Goal: Task Accomplishment & Management: Use online tool/utility

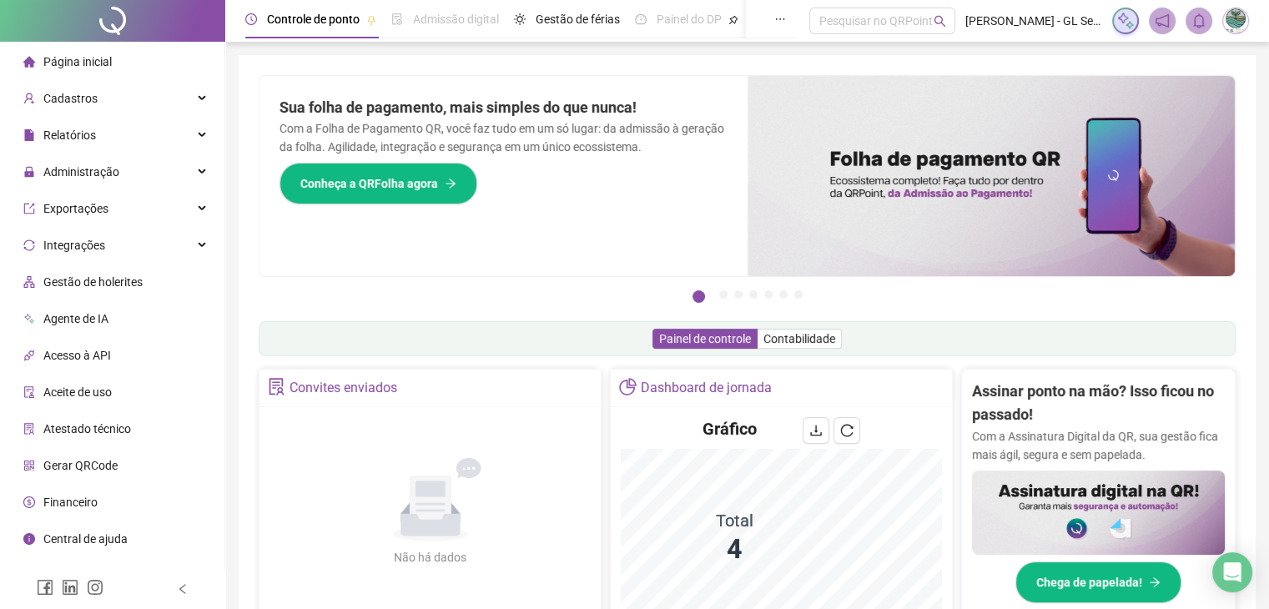
click at [239, 268] on div "Pague o QRPoint com Cartão de Crédito Sua assinatura: mais segurança, prática e…" at bounding box center [747, 534] width 1017 height 959
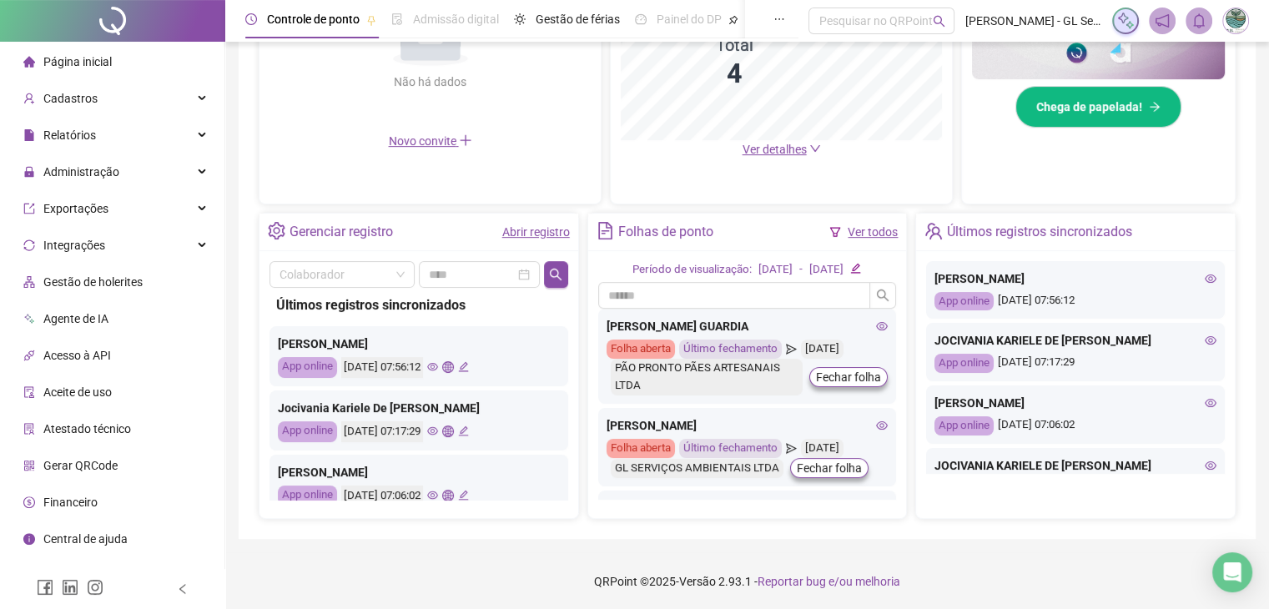
click at [233, 395] on div "Controle de ponto Admissão digital Gestão de férias Painel do DP Folha de pagam…" at bounding box center [747, 67] width 1044 height 1086
click at [99, 180] on span "Administração" at bounding box center [71, 171] width 96 height 33
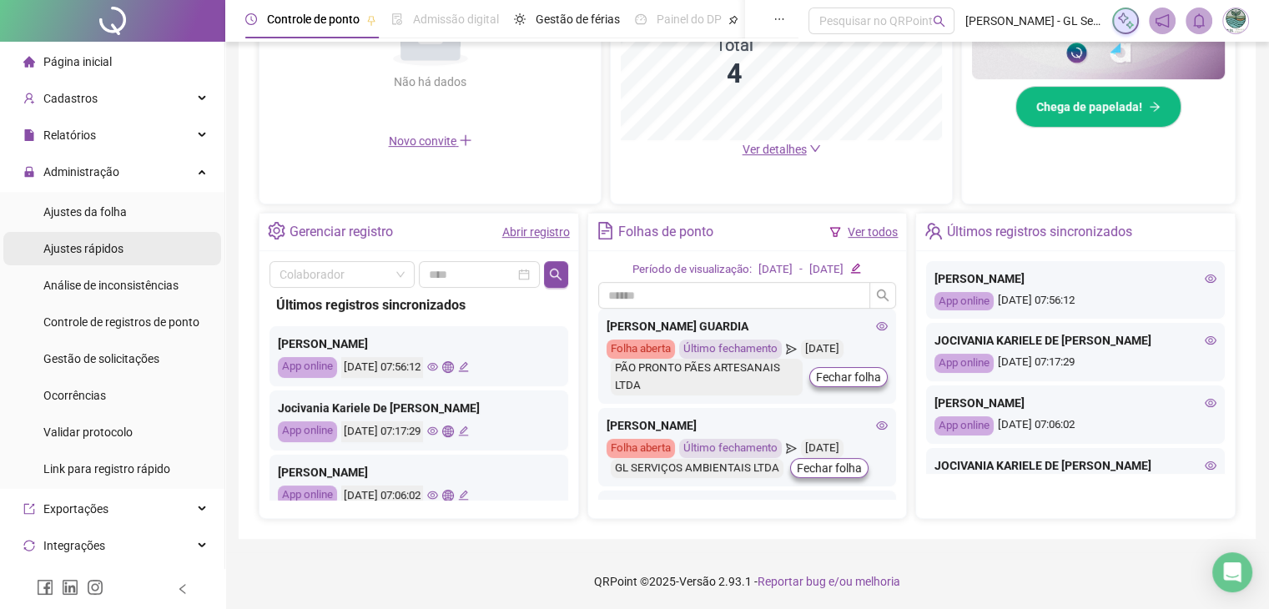
click at [103, 244] on span "Ajustes rápidos" at bounding box center [83, 248] width 80 height 13
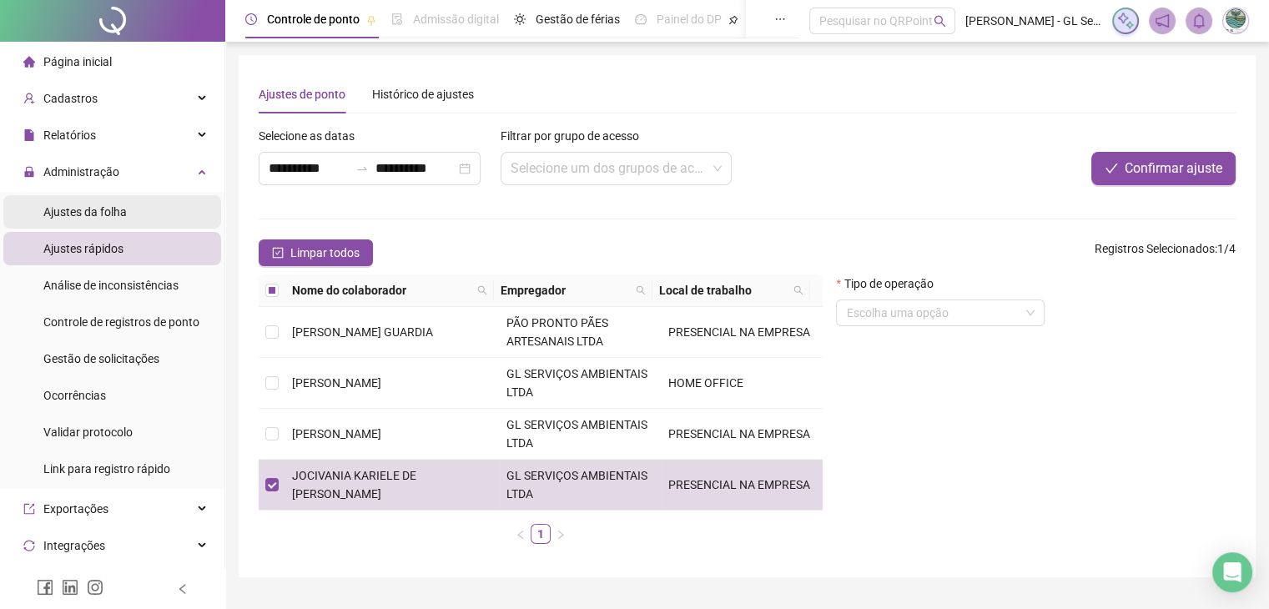
click at [110, 208] on span "Ajustes da folha" at bounding box center [84, 211] width 83 height 13
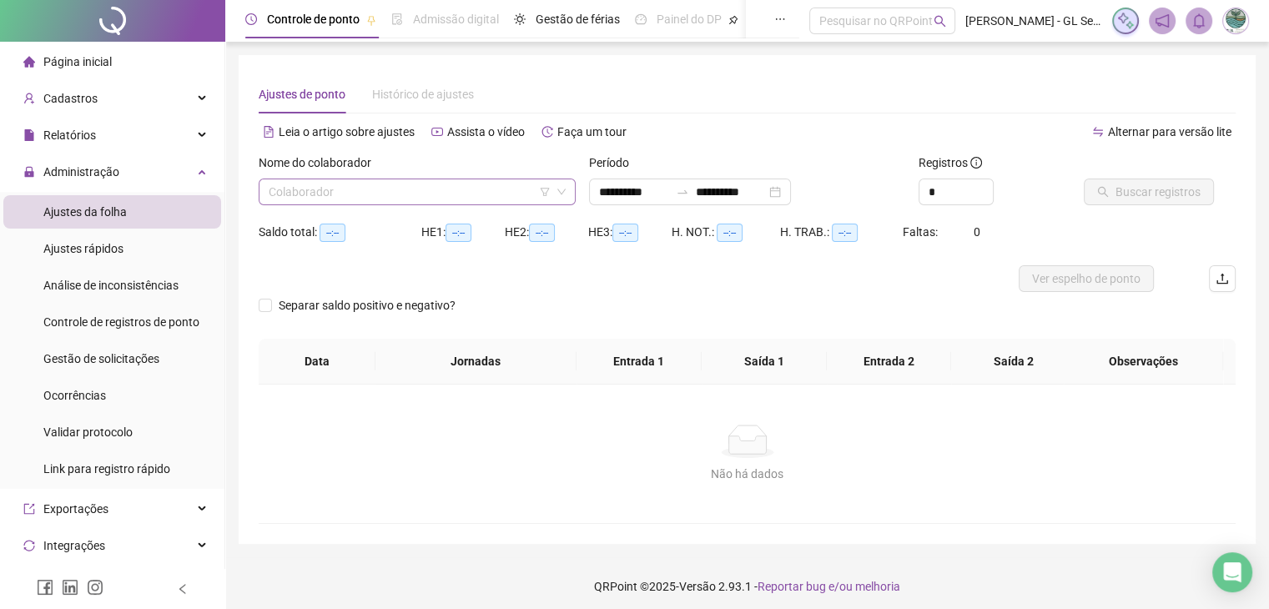
click at [420, 196] on input "search" at bounding box center [410, 191] width 282 height 25
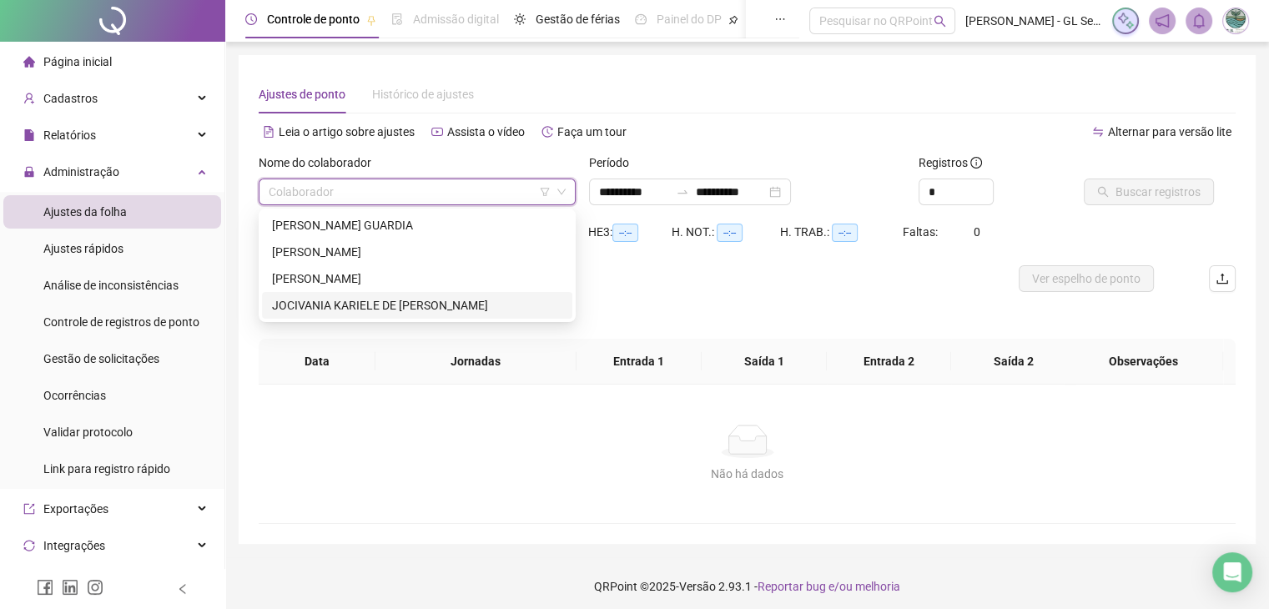
click at [330, 299] on div "JOCIVANIA KARIELE DE [PERSON_NAME]" at bounding box center [417, 305] width 290 height 18
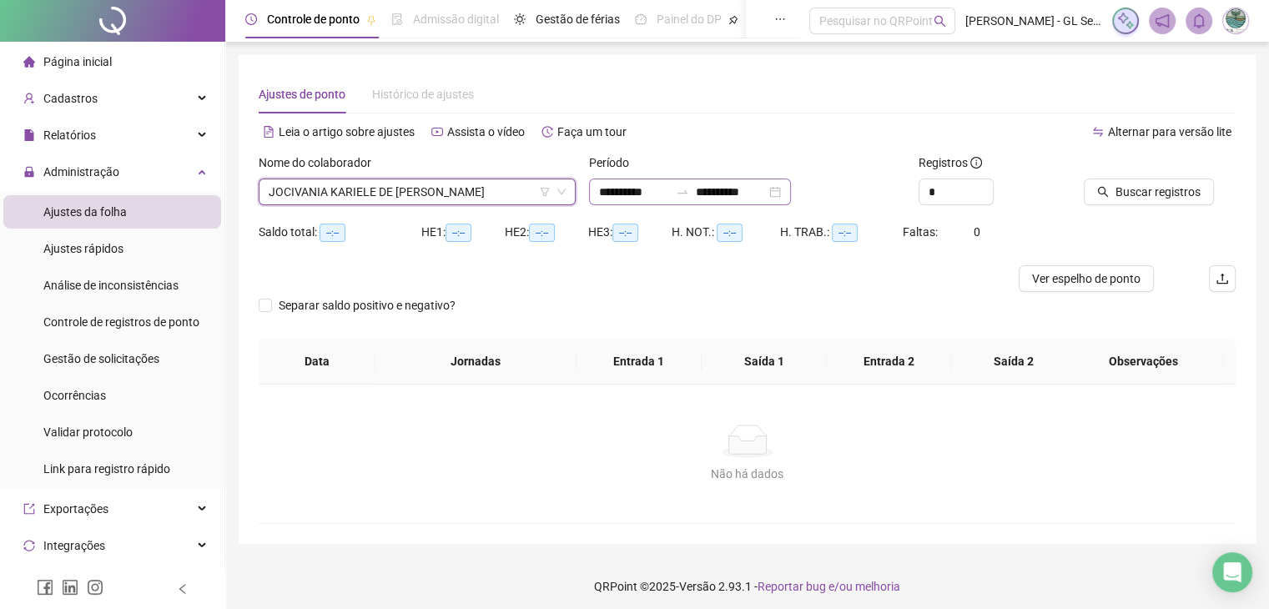
click at [652, 200] on div "**********" at bounding box center [690, 192] width 202 height 27
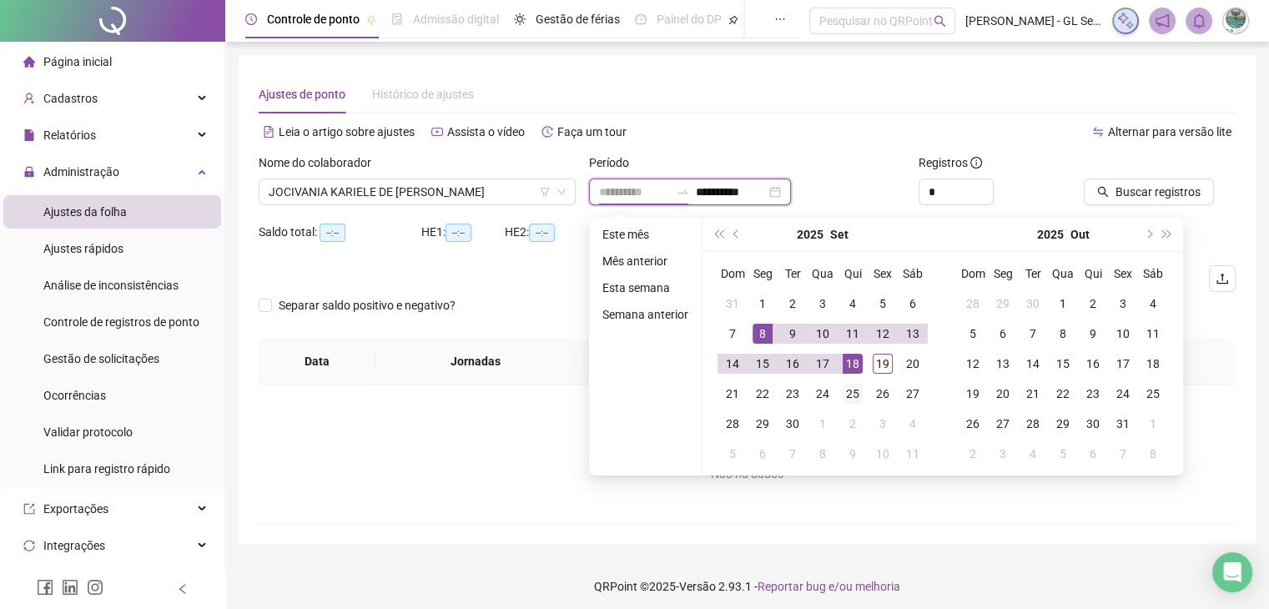
type input "**********"
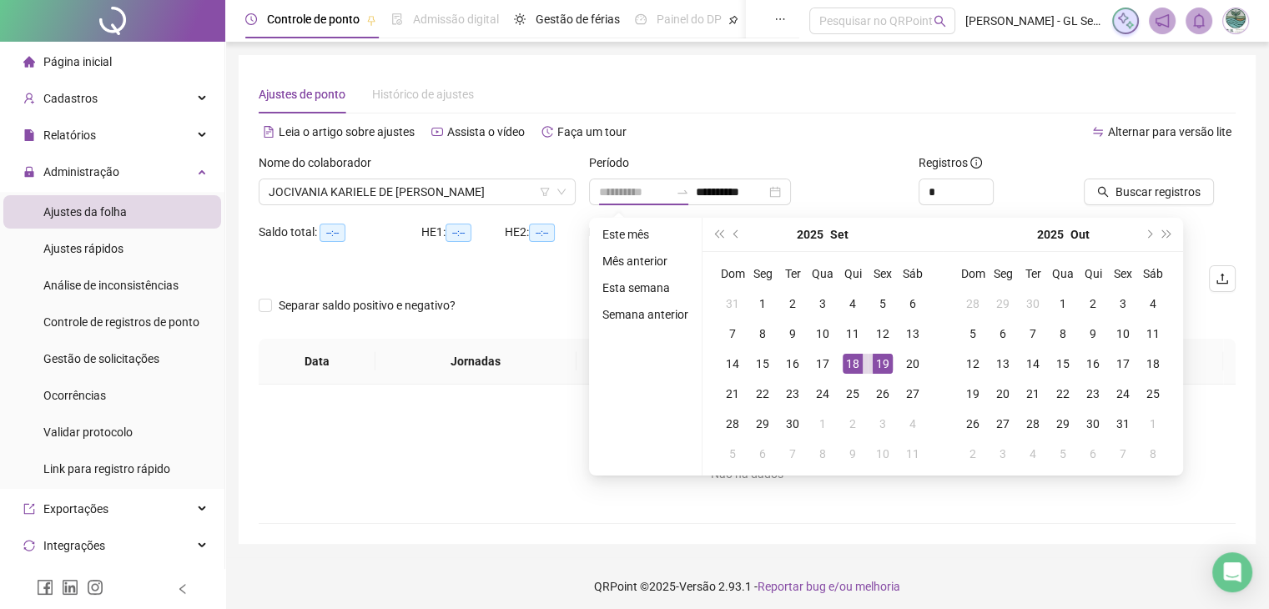
click at [884, 361] on div "19" at bounding box center [883, 364] width 20 height 20
type input "**********"
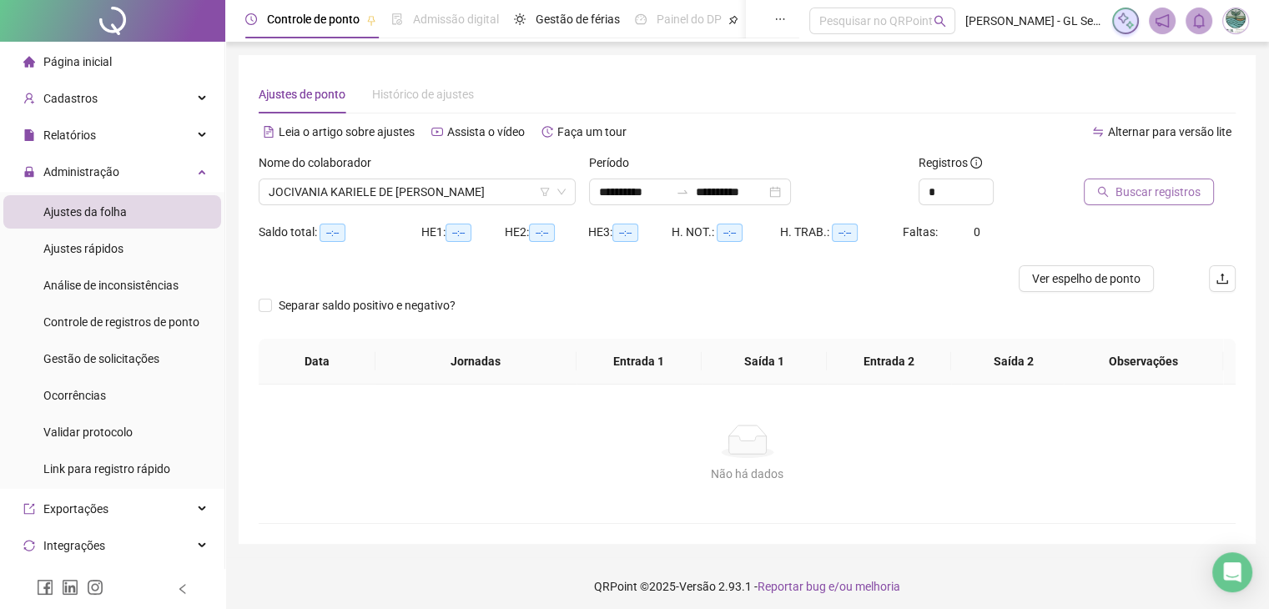
click at [1161, 195] on span "Buscar registros" at bounding box center [1157, 192] width 85 height 18
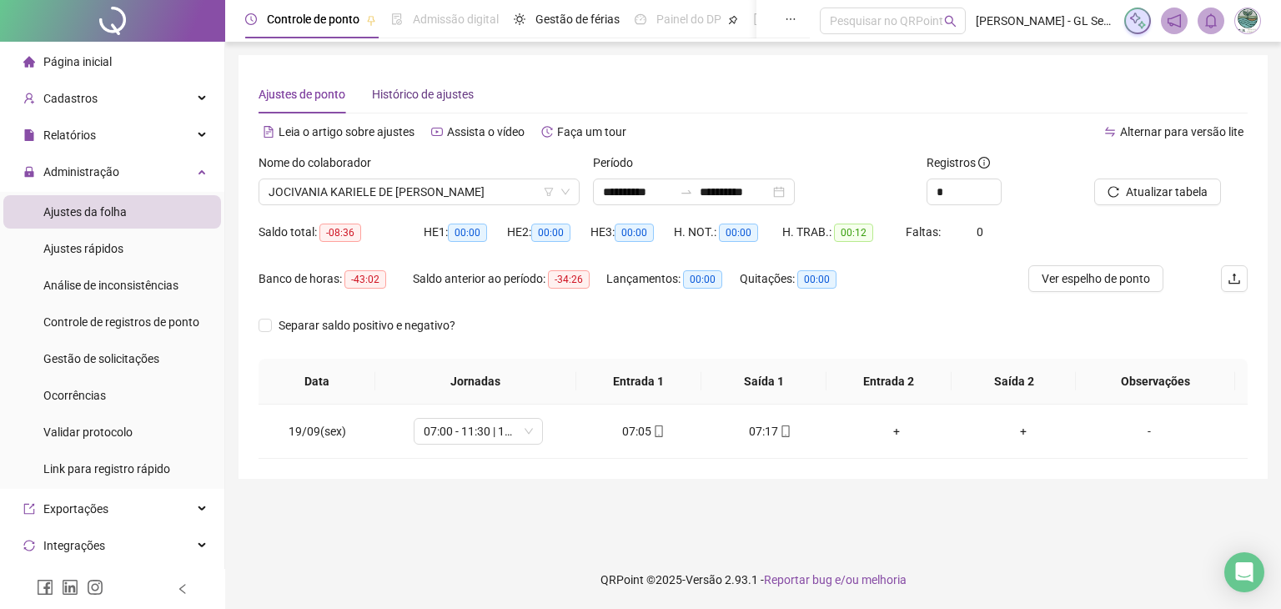
click at [457, 99] on span "Histórico de ajustes" at bounding box center [423, 94] width 102 height 13
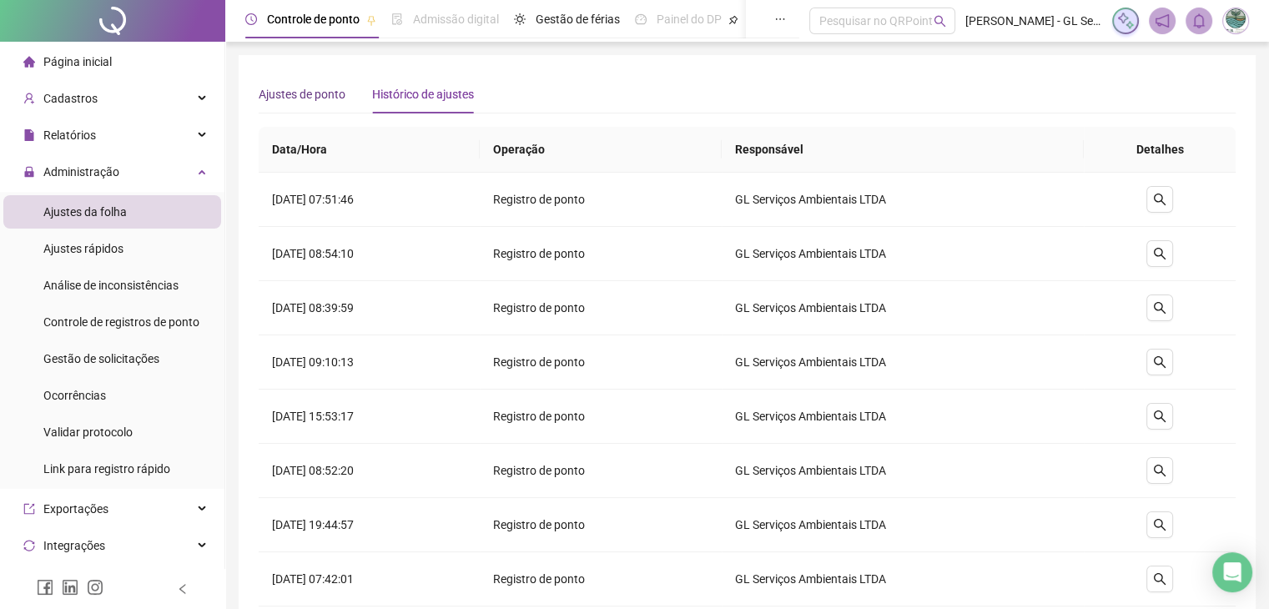
click at [325, 96] on span "Ajustes de ponto" at bounding box center [302, 94] width 87 height 13
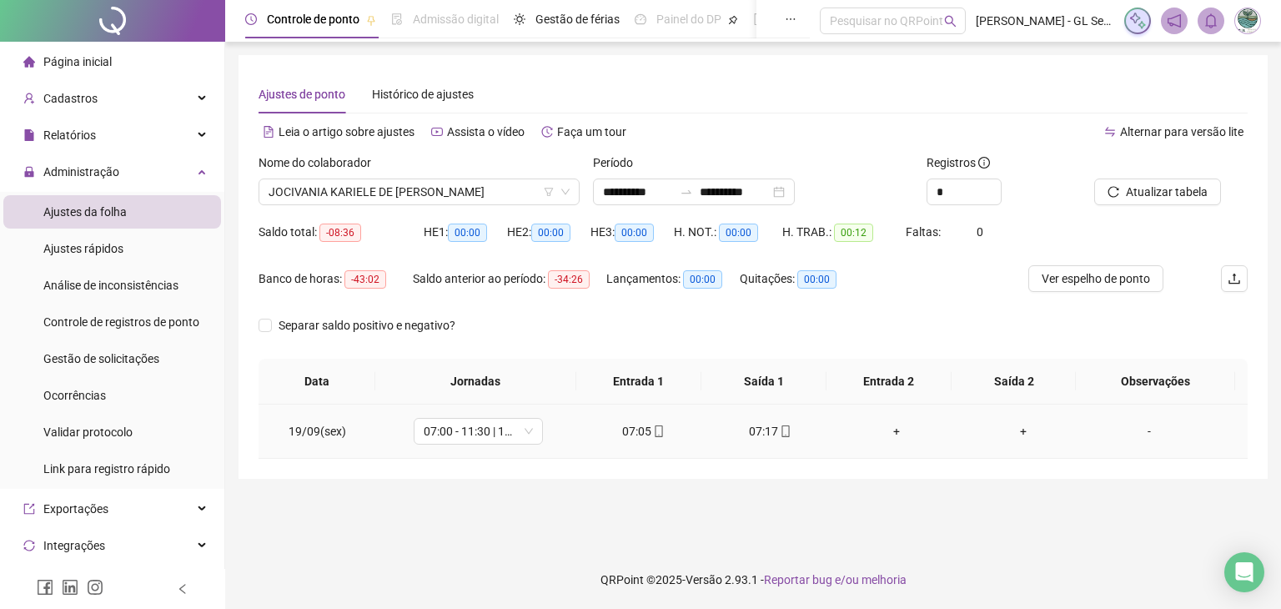
click at [642, 431] on div "07:05" at bounding box center [644, 431] width 100 height 18
type input "**********"
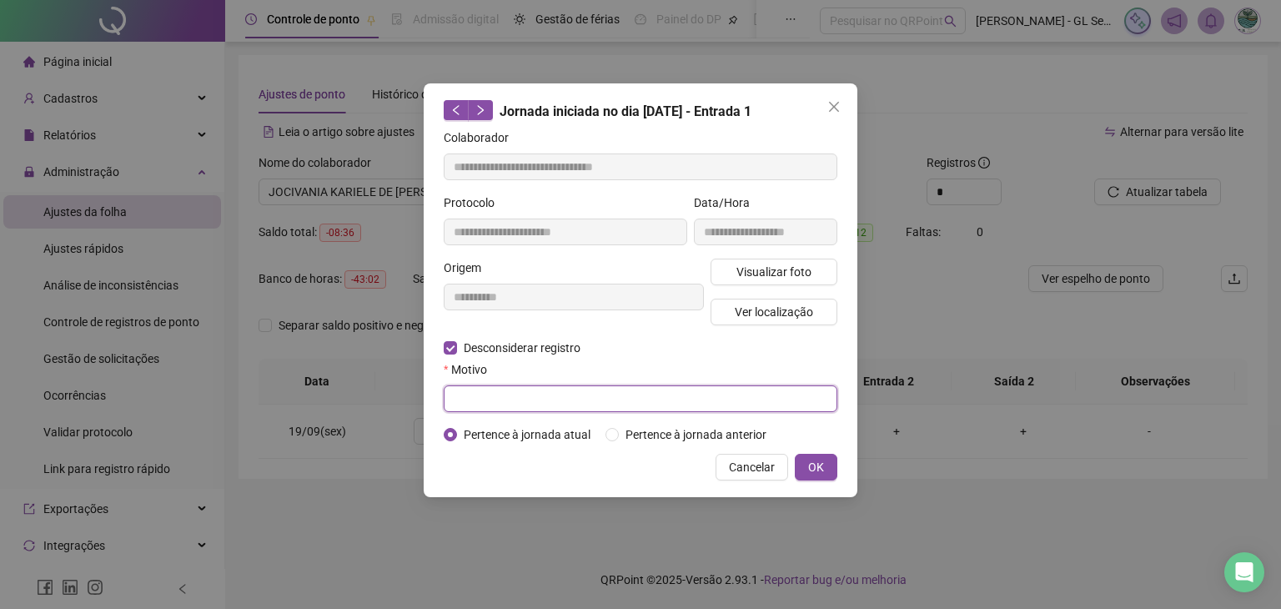
click at [524, 398] on input "text" at bounding box center [641, 398] width 394 height 27
type input "**********"
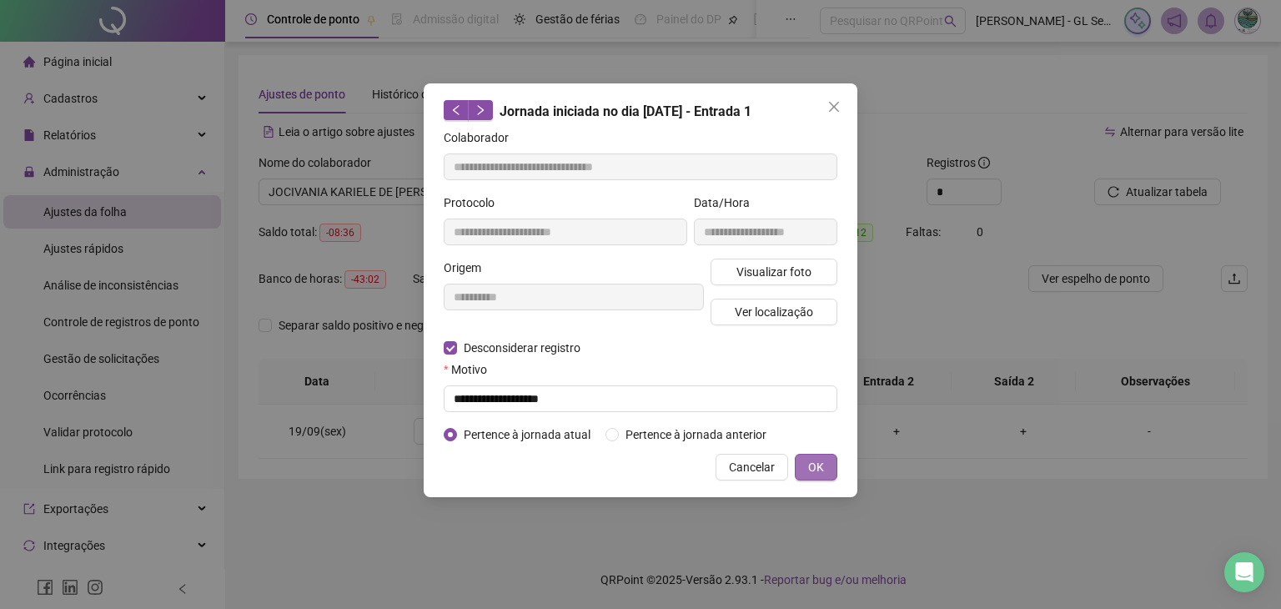
click at [826, 471] on button "OK" at bounding box center [816, 467] width 43 height 27
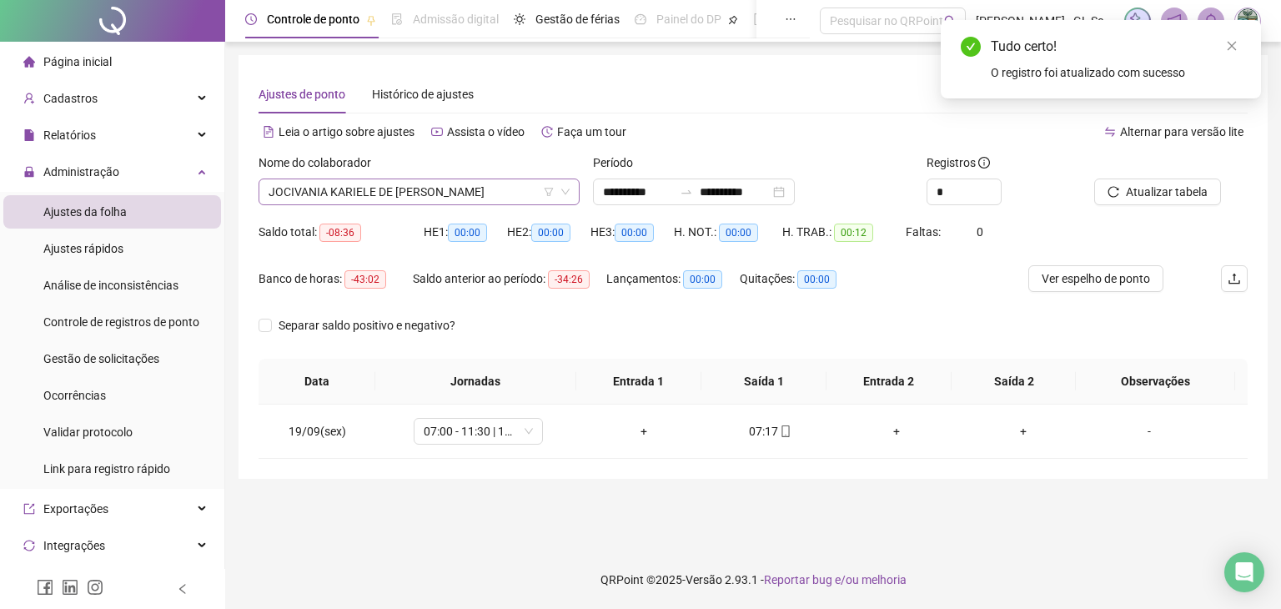
click at [487, 193] on span "JOCIVANIA KARIELE DE [PERSON_NAME]" at bounding box center [419, 191] width 301 height 25
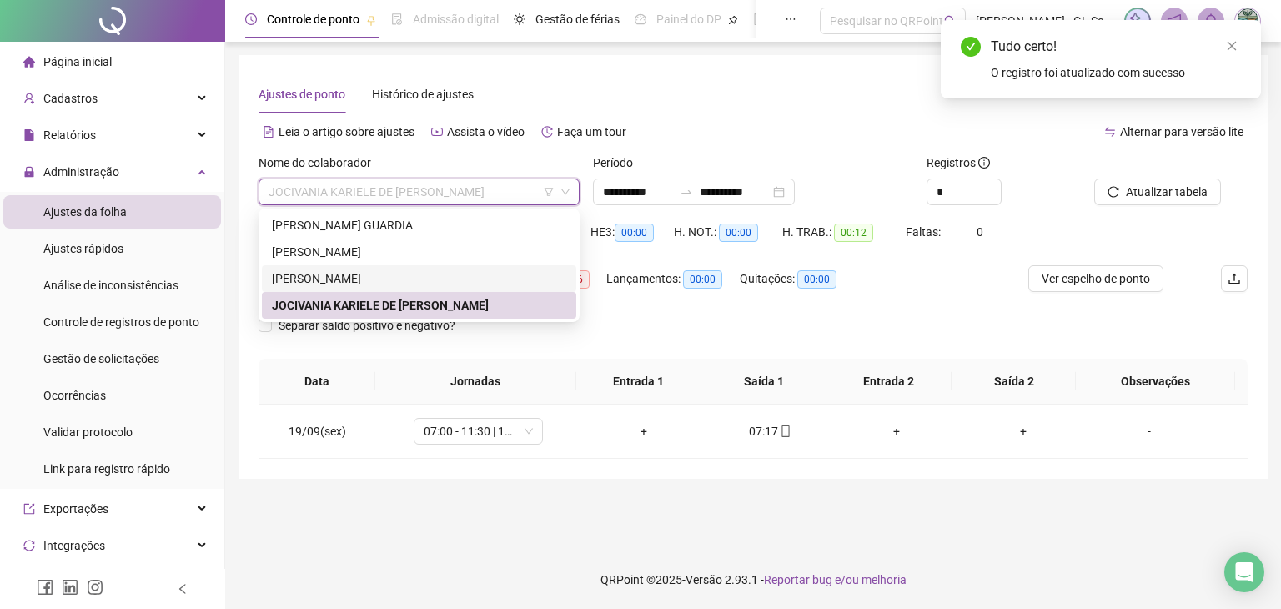
click at [364, 275] on div "[PERSON_NAME]" at bounding box center [419, 278] width 295 height 18
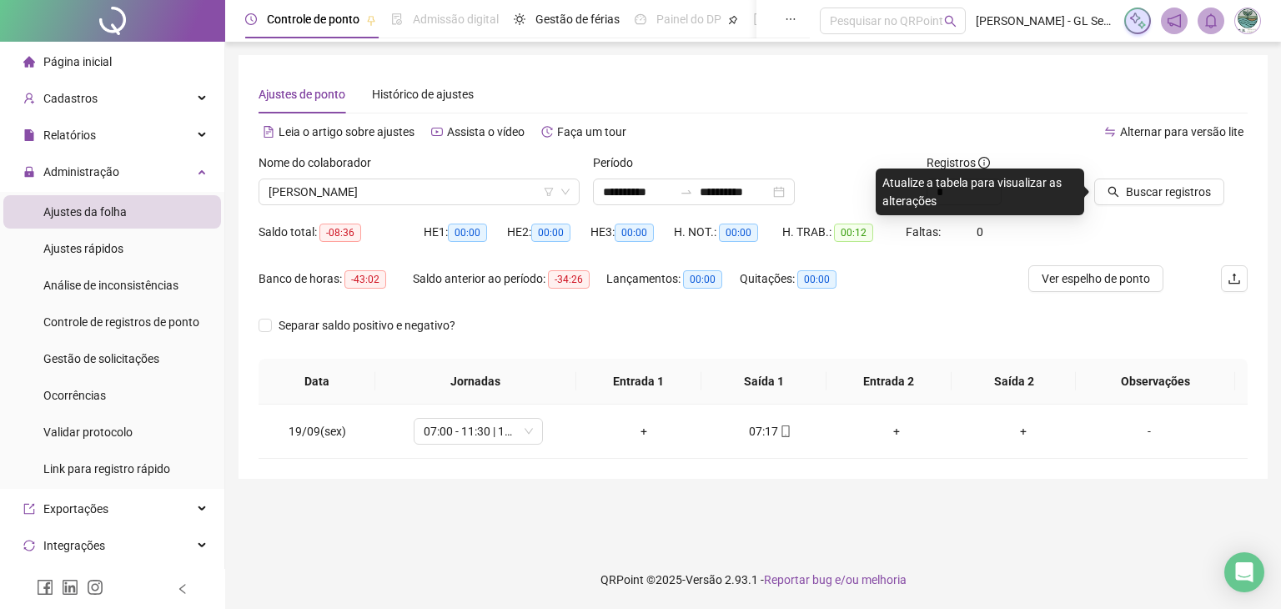
click at [818, 144] on div "Alternar para versão lite" at bounding box center [1000, 131] width 495 height 27
click at [1141, 184] on span "Buscar registros" at bounding box center [1168, 192] width 85 height 18
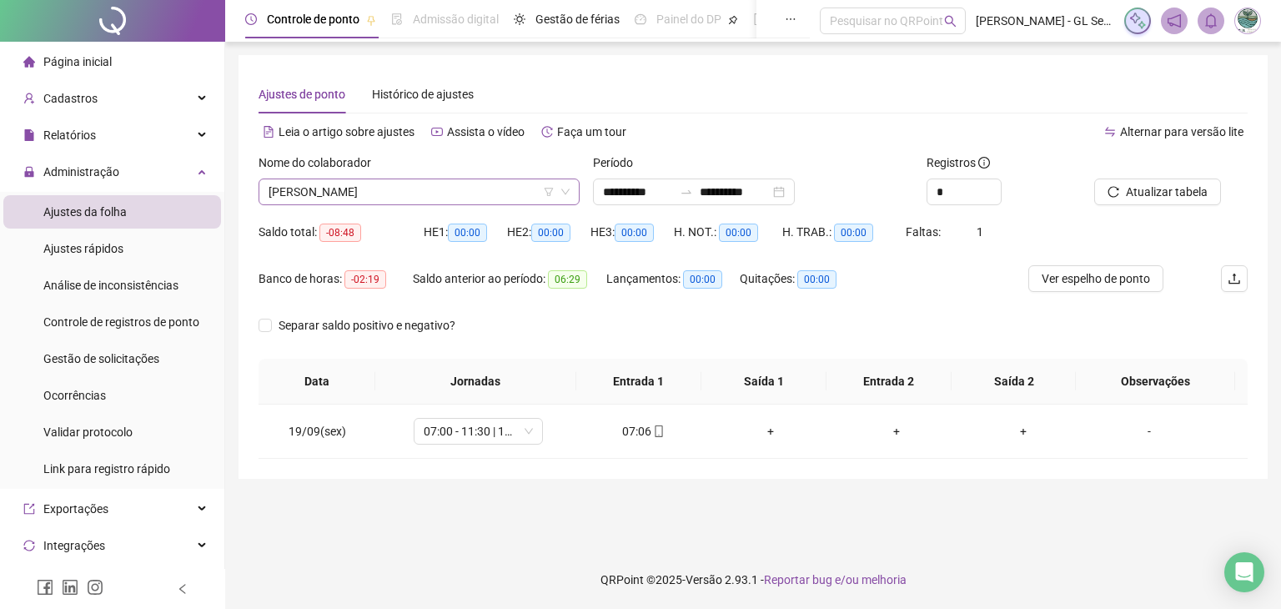
click at [407, 197] on span "[PERSON_NAME]" at bounding box center [419, 191] width 301 height 25
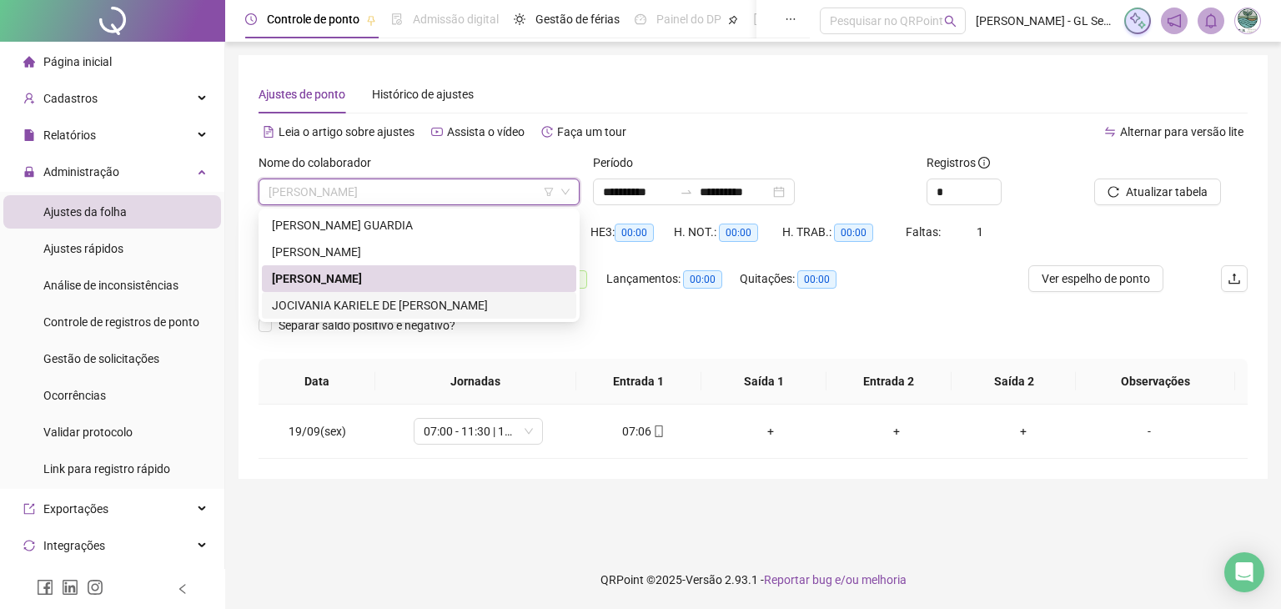
click at [350, 308] on div "JOCIVANIA KARIELE DE [PERSON_NAME]" at bounding box center [419, 305] width 295 height 18
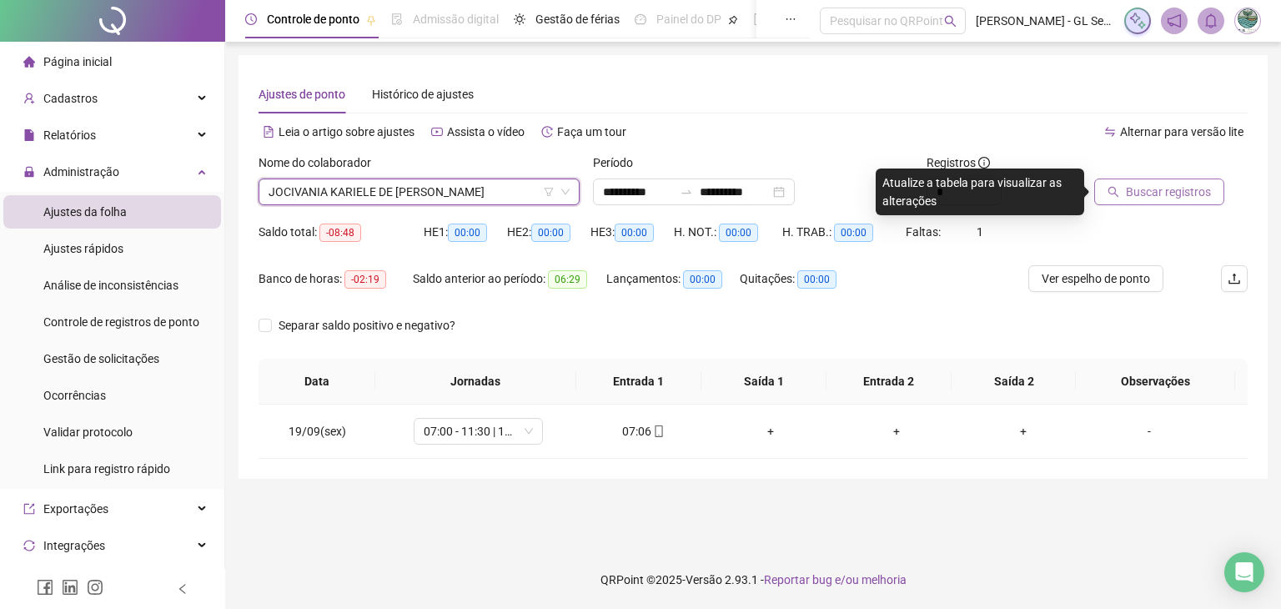
click at [1160, 199] on span "Buscar registros" at bounding box center [1168, 192] width 85 height 18
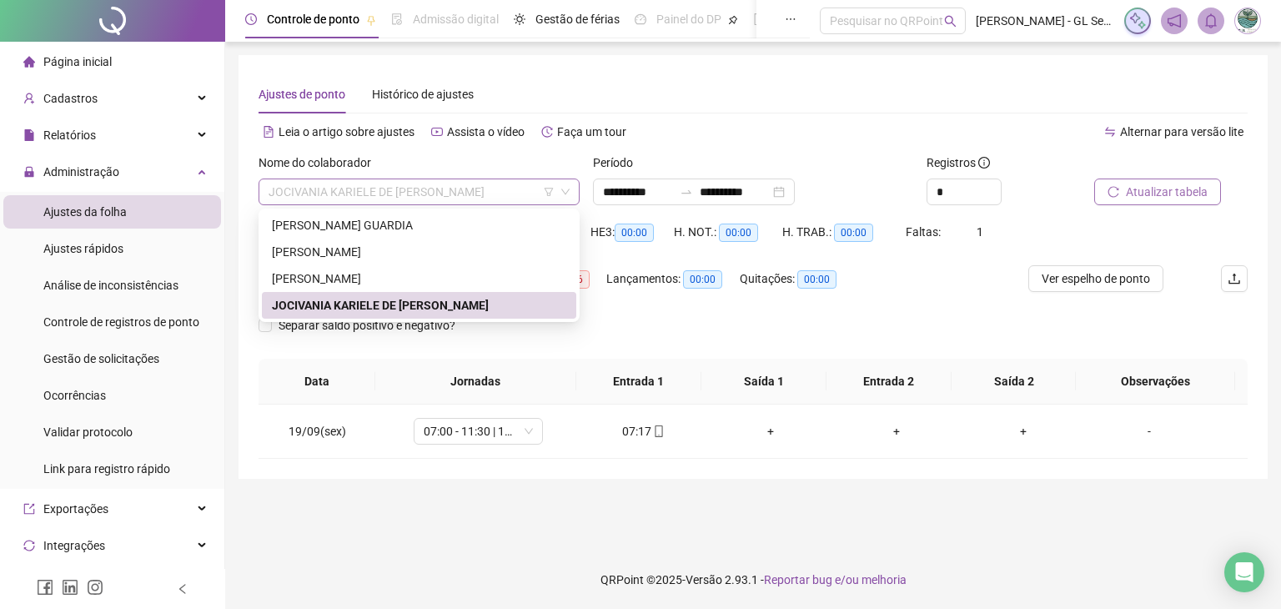
click at [441, 194] on span "JOCIVANIA KARIELE DE [PERSON_NAME]" at bounding box center [419, 191] width 301 height 25
click at [338, 251] on div "[PERSON_NAME]" at bounding box center [419, 252] width 295 height 18
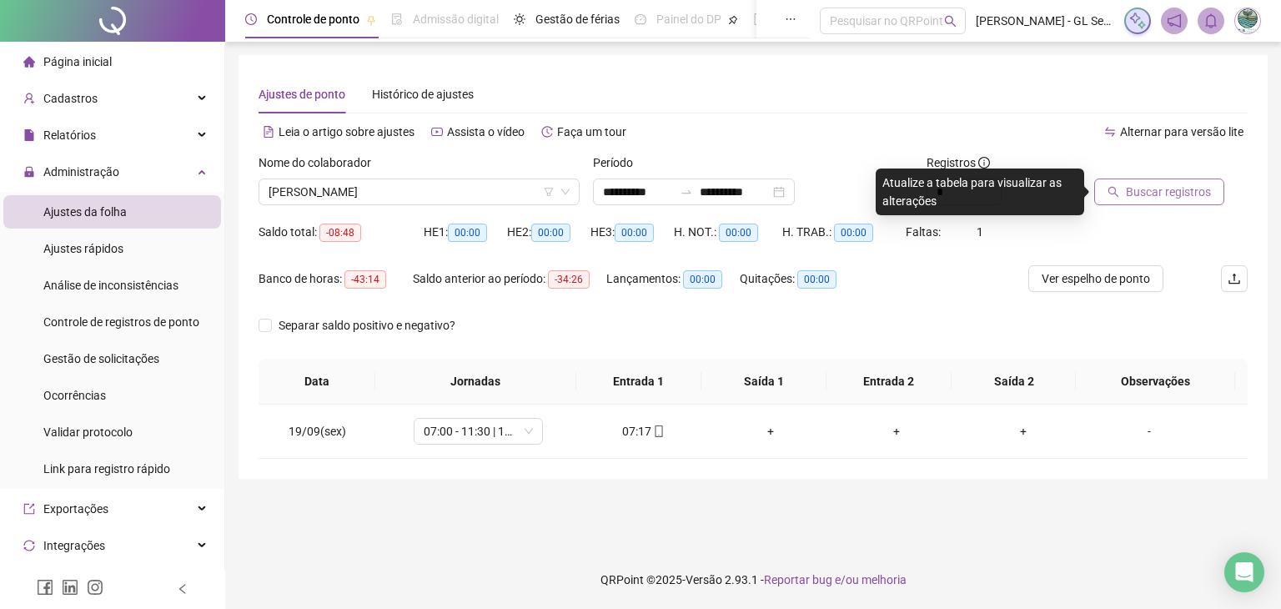
click at [1175, 194] on span "Buscar registros" at bounding box center [1168, 192] width 85 height 18
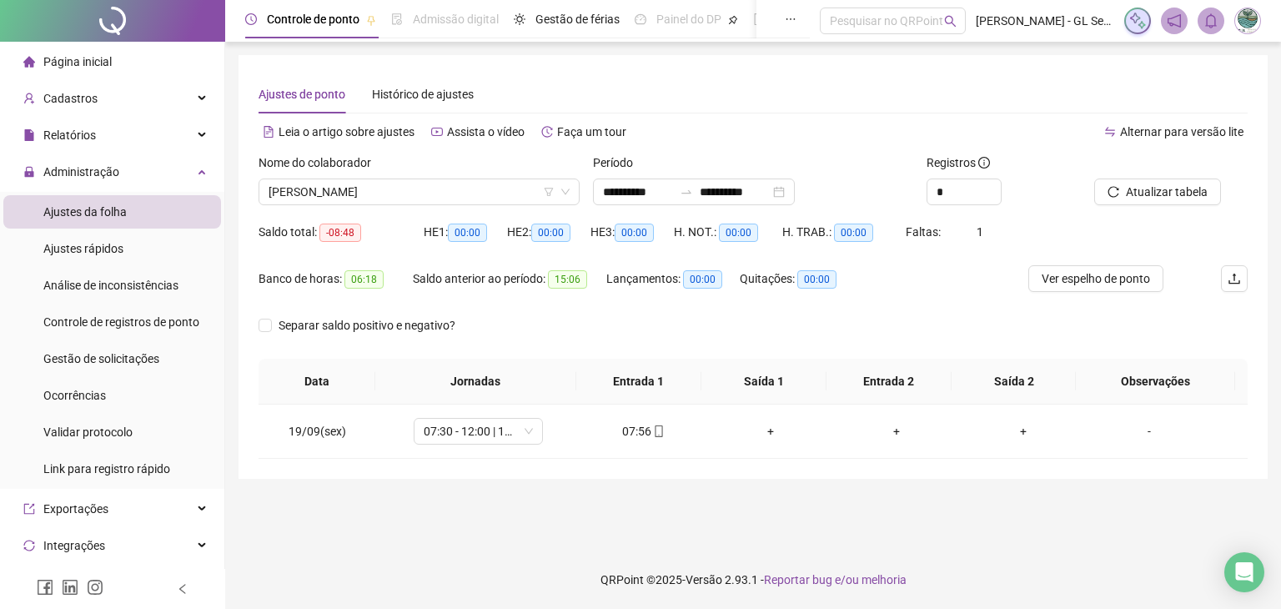
click at [107, 61] on span "Página inicial" at bounding box center [77, 61] width 68 height 13
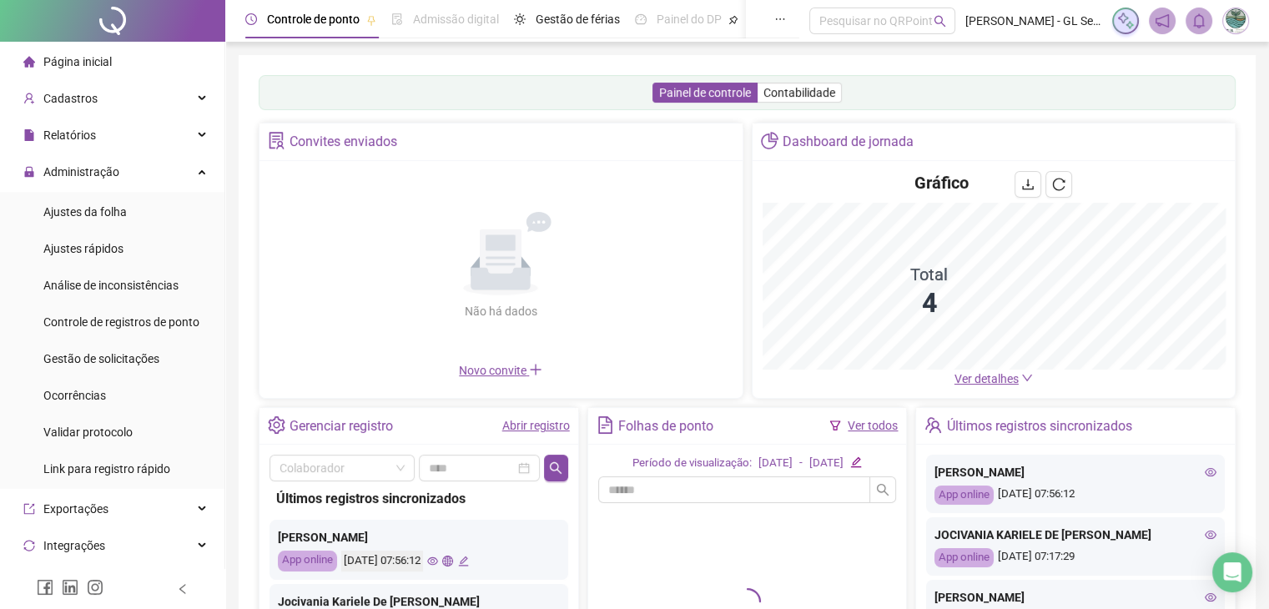
scroll to position [194, 0]
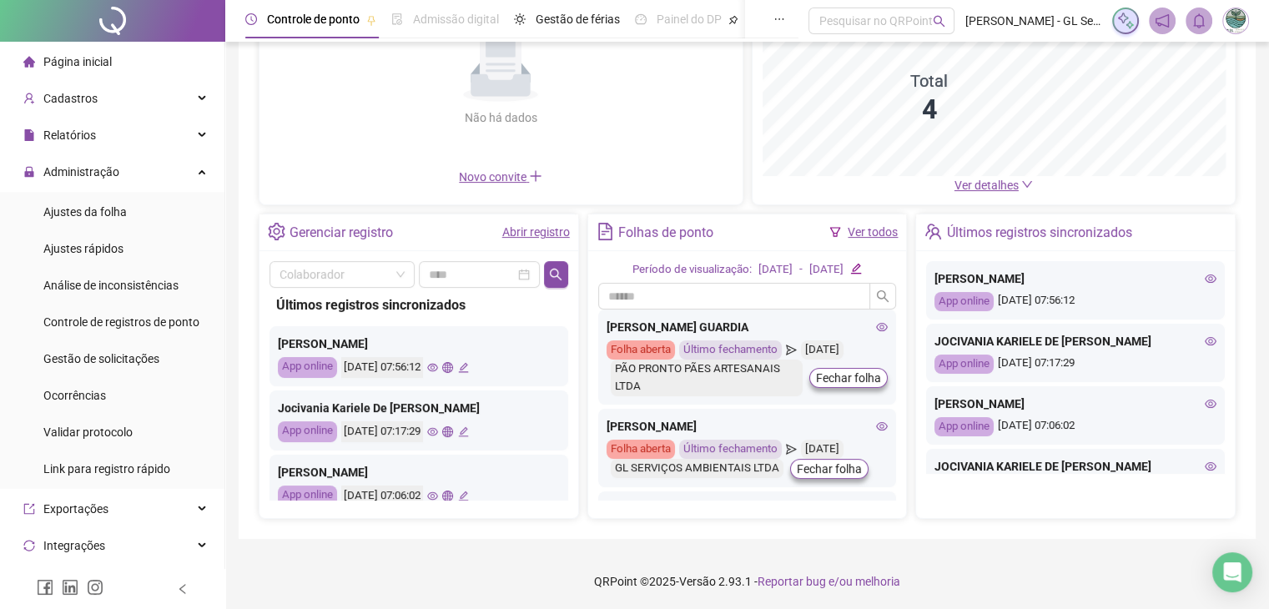
click at [581, 322] on div "Gerenciar registro Abrir registro Colaborador Últimos registros sincronizados […" at bounding box center [747, 367] width 977 height 306
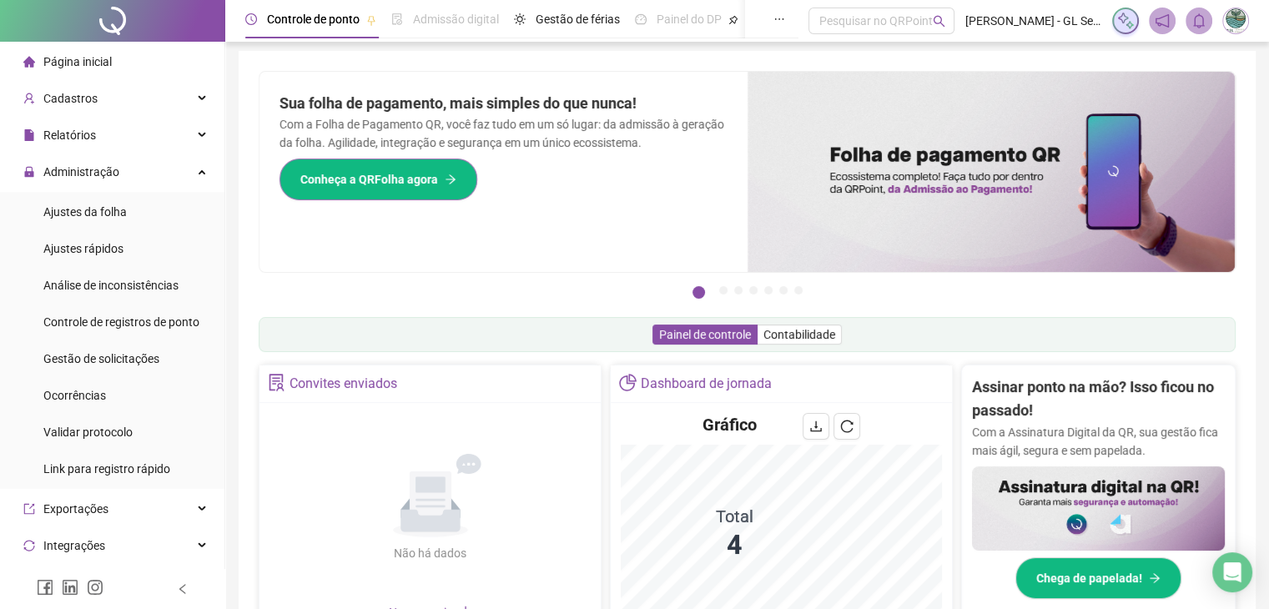
scroll to position [0, 0]
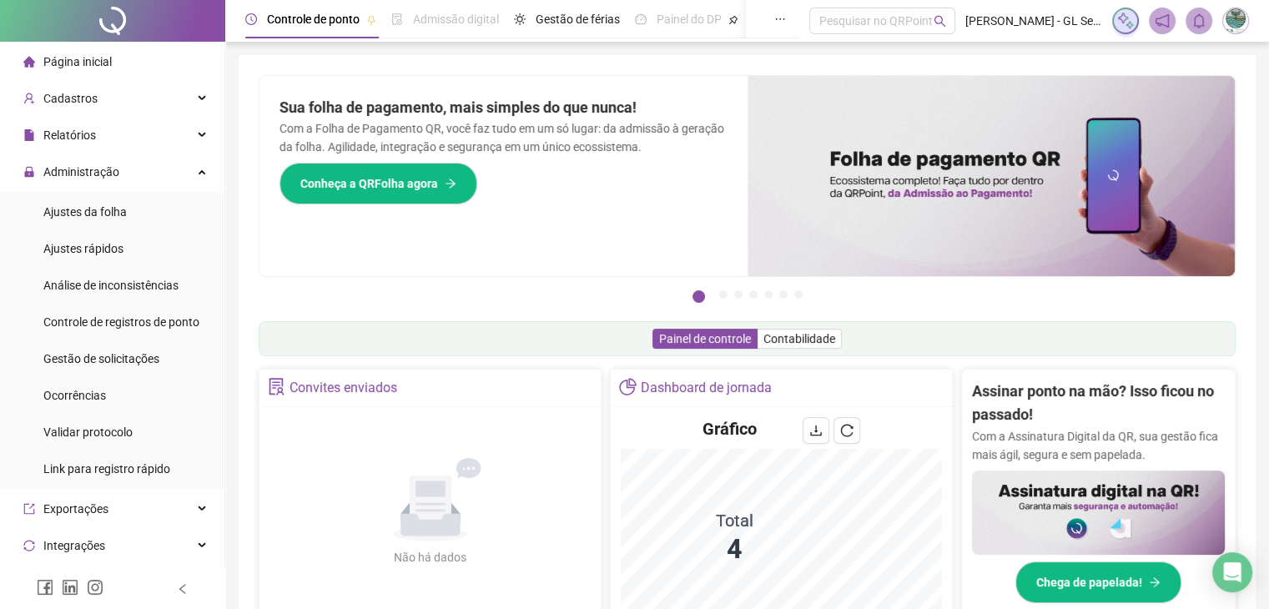
click at [100, 63] on span "Página inicial" at bounding box center [77, 61] width 68 height 13
